Goal: Browse casually

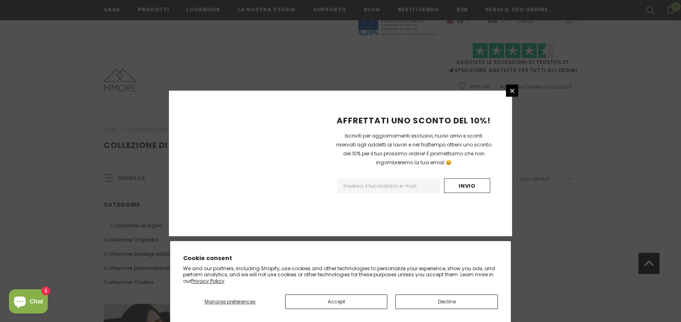
scroll to position [508, 0]
